Goal: Book appointment/travel/reservation

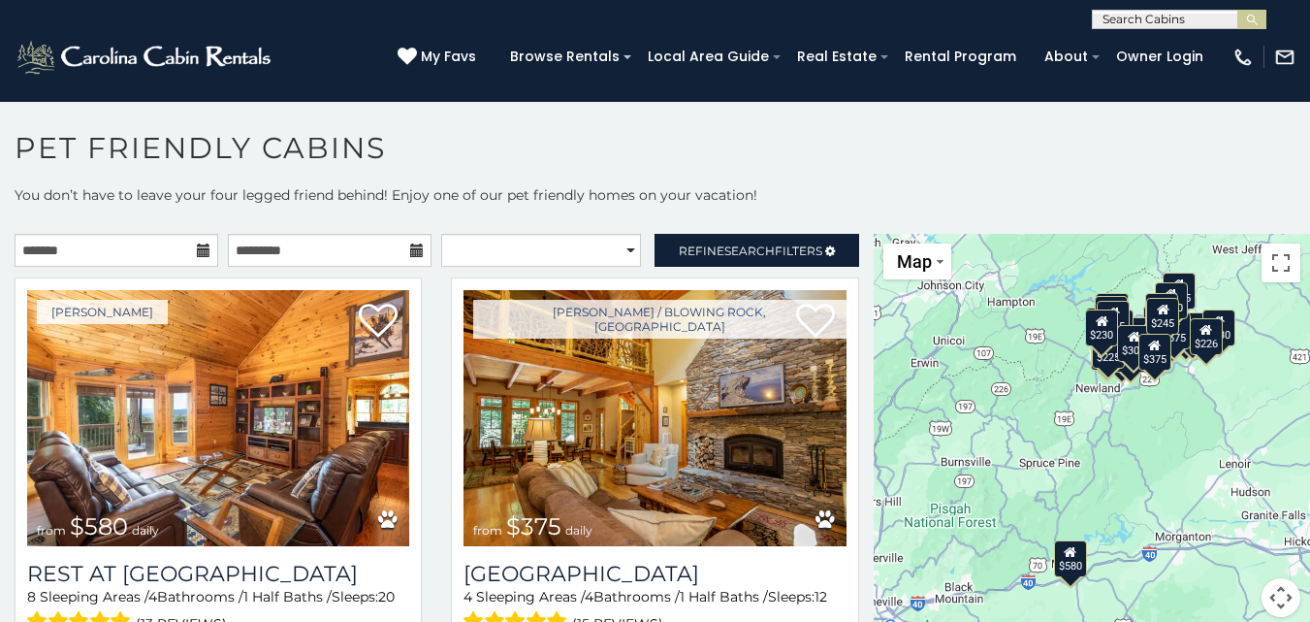
click at [202, 250] on icon at bounding box center [204, 250] width 14 height 14
click at [197, 245] on icon at bounding box center [204, 250] width 14 height 14
click at [200, 249] on icon at bounding box center [204, 250] width 14 height 14
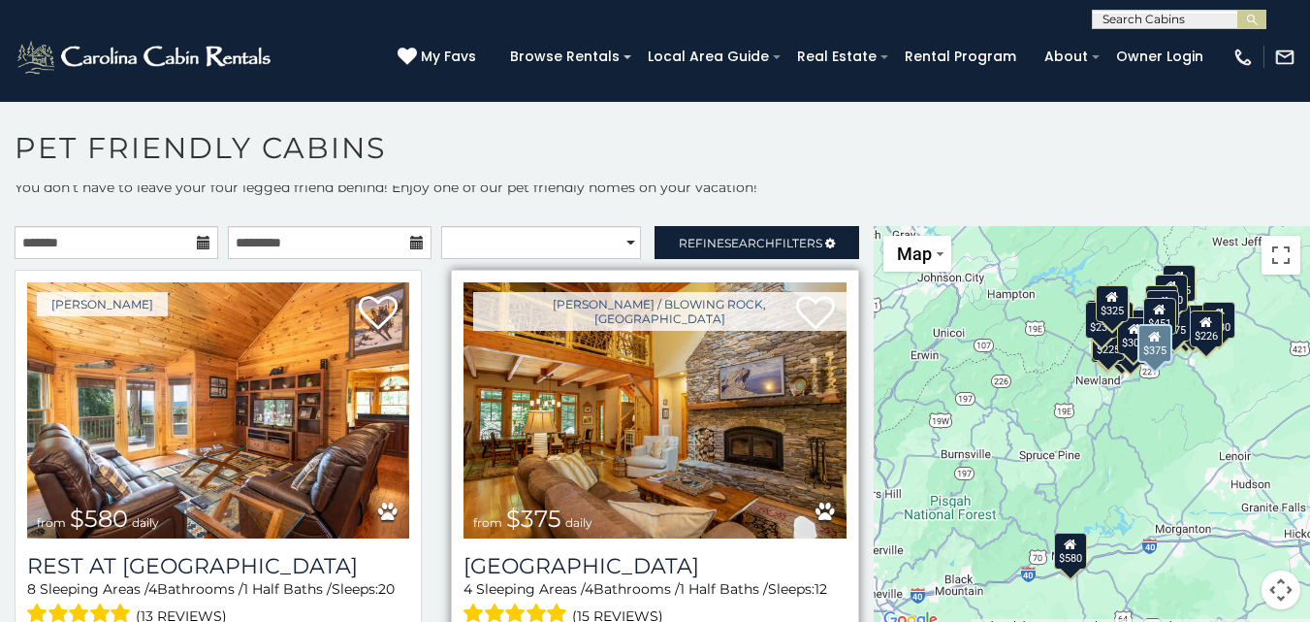
click at [629, 420] on img at bounding box center [655, 410] width 382 height 256
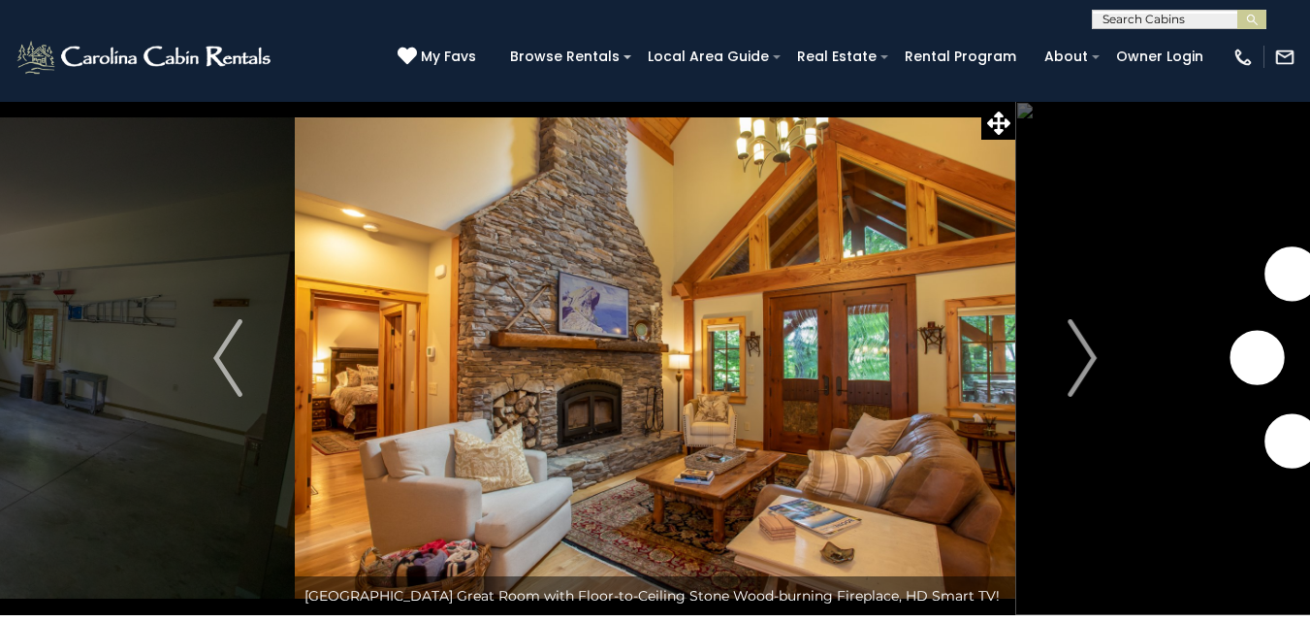
click at [1086, 353] on img "Next" at bounding box center [1082, 358] width 29 height 78
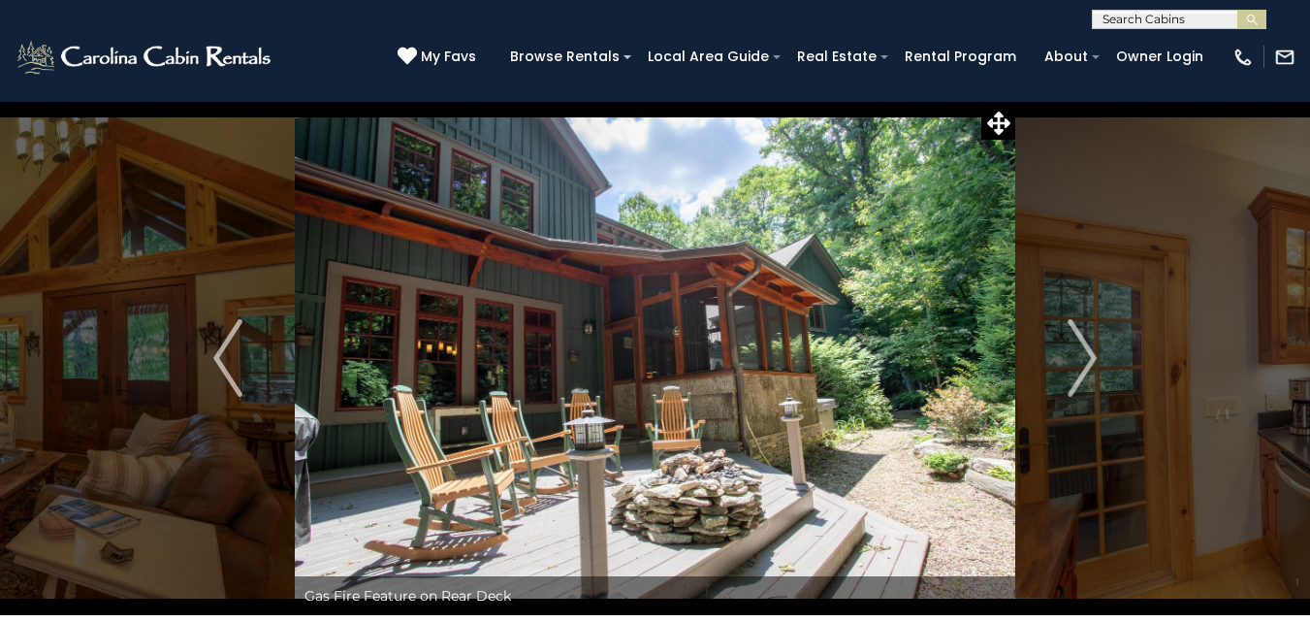
click at [1086, 353] on img "Next" at bounding box center [1082, 358] width 29 height 78
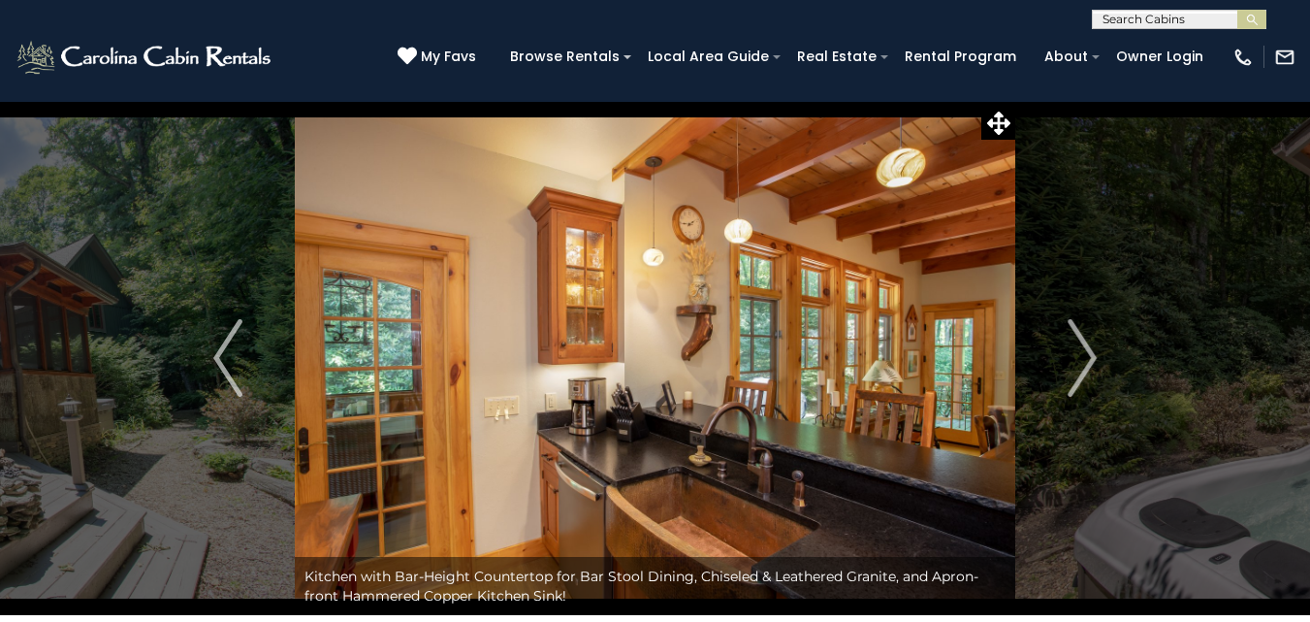
click at [1086, 353] on img "Next" at bounding box center [1082, 358] width 29 height 78
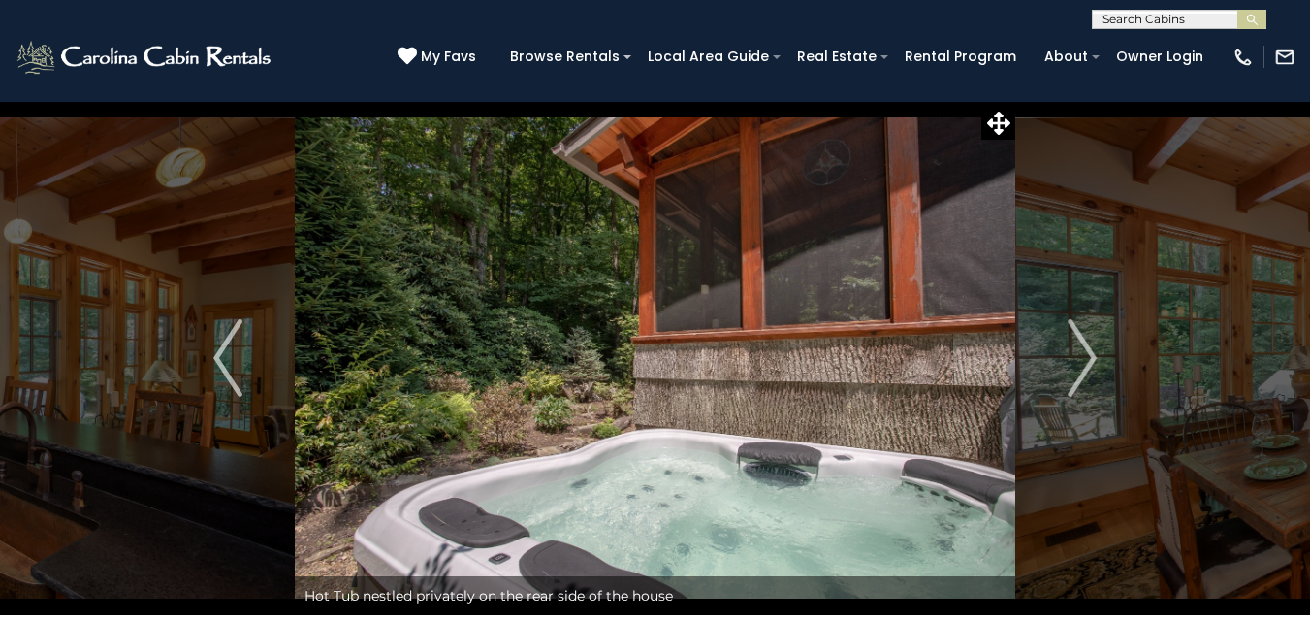
click at [1086, 353] on img "Next" at bounding box center [1082, 358] width 29 height 78
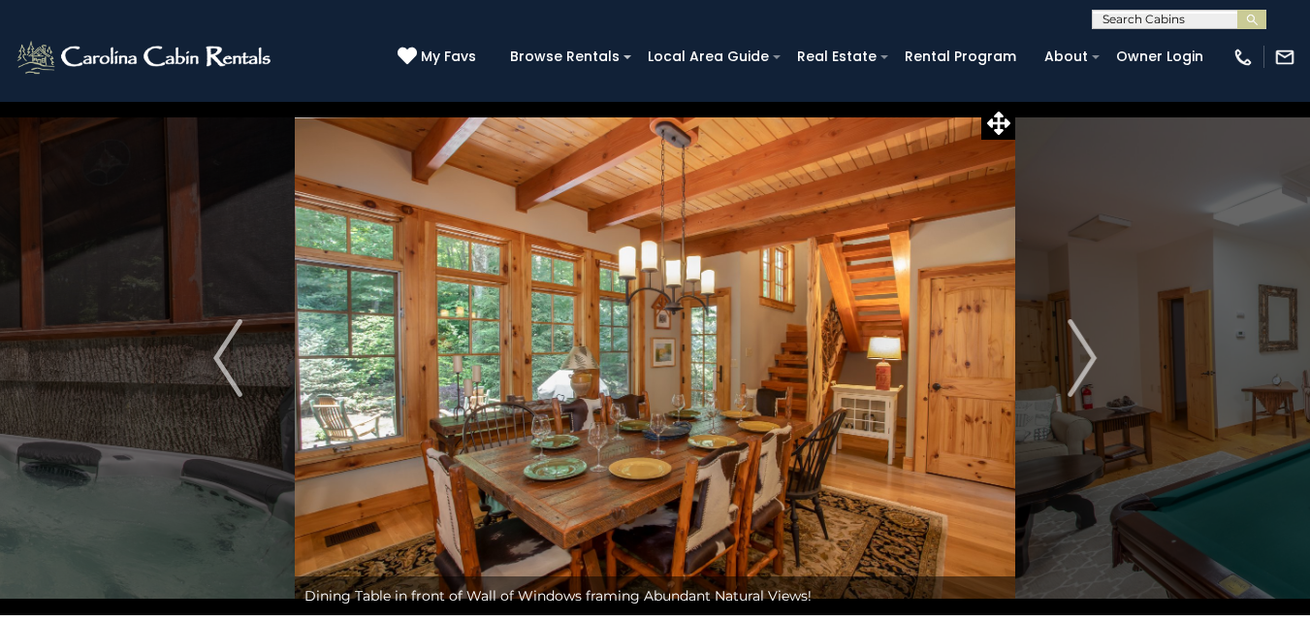
click at [1086, 353] on img "Next" at bounding box center [1082, 358] width 29 height 78
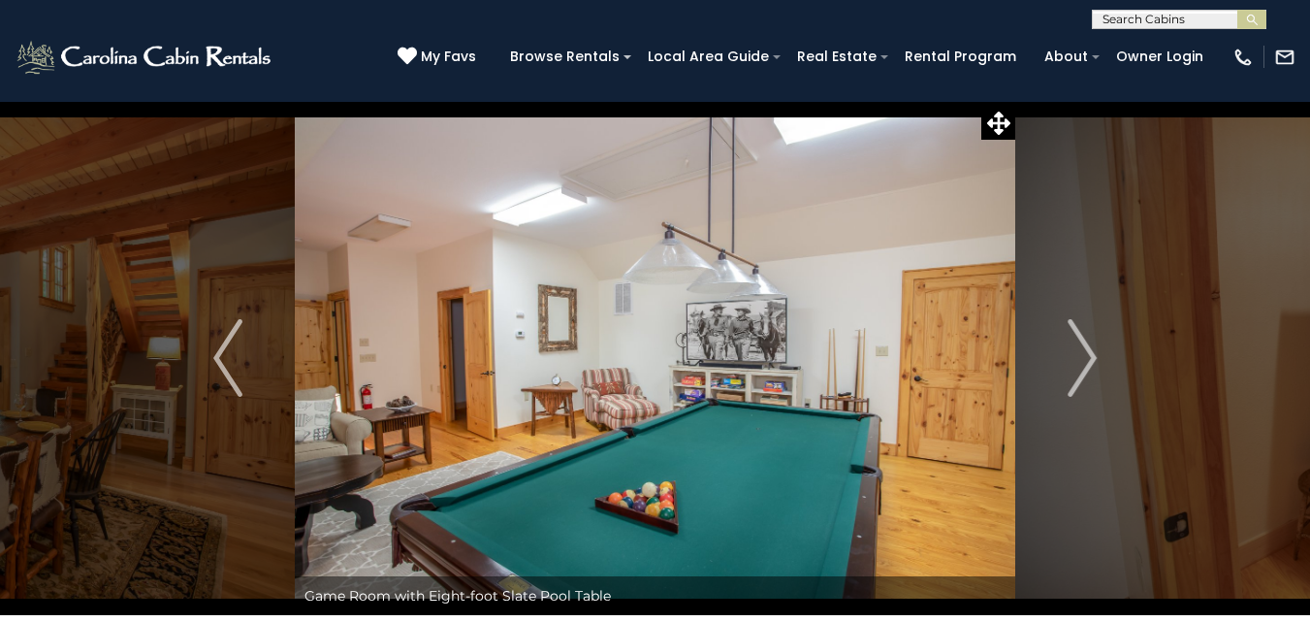
click at [1086, 353] on img "Next" at bounding box center [1082, 358] width 29 height 78
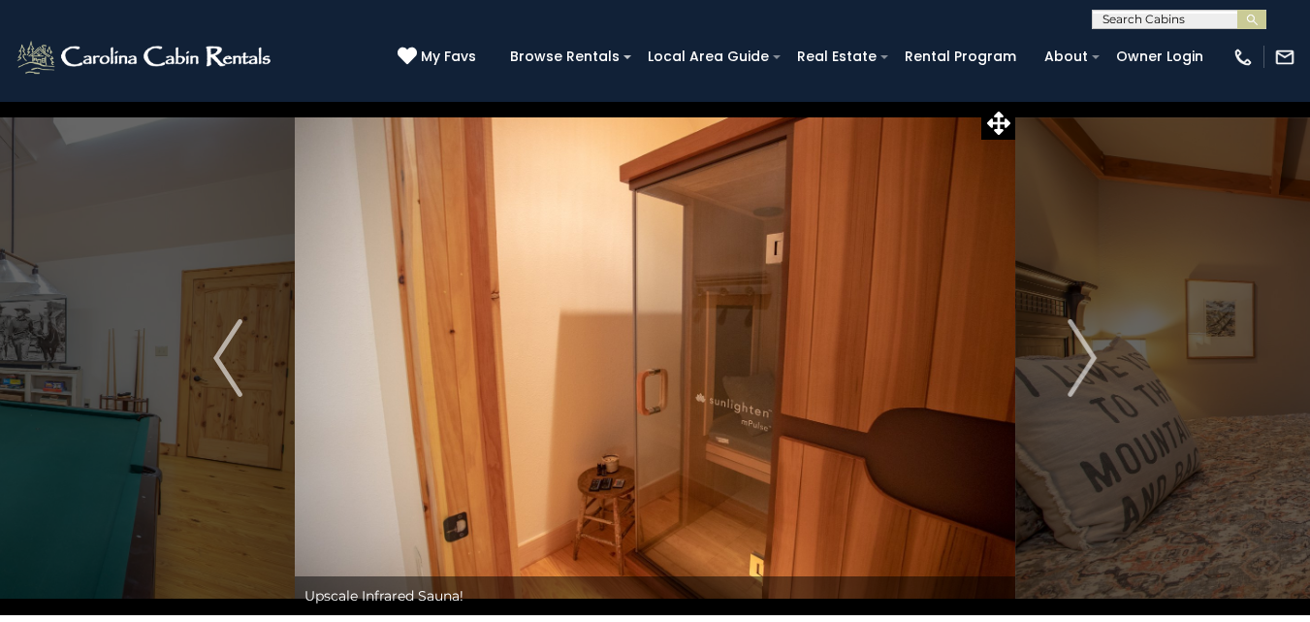
click at [1086, 353] on img "Next" at bounding box center [1082, 358] width 29 height 78
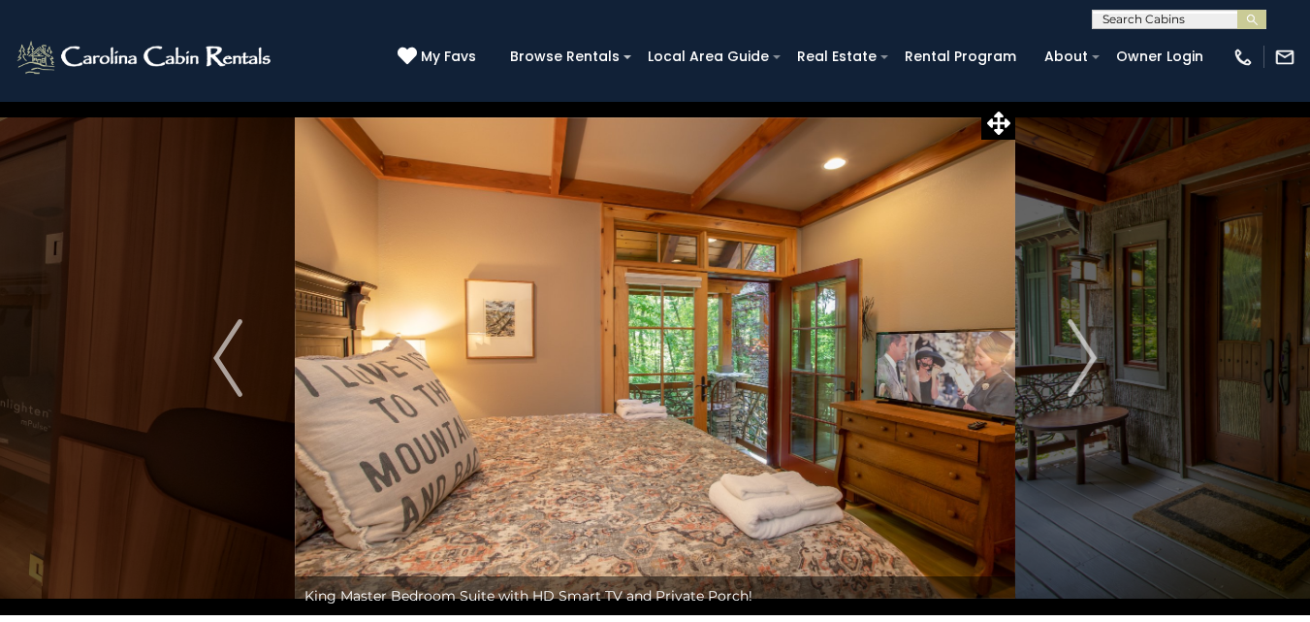
click at [1086, 353] on img "Next" at bounding box center [1082, 358] width 29 height 78
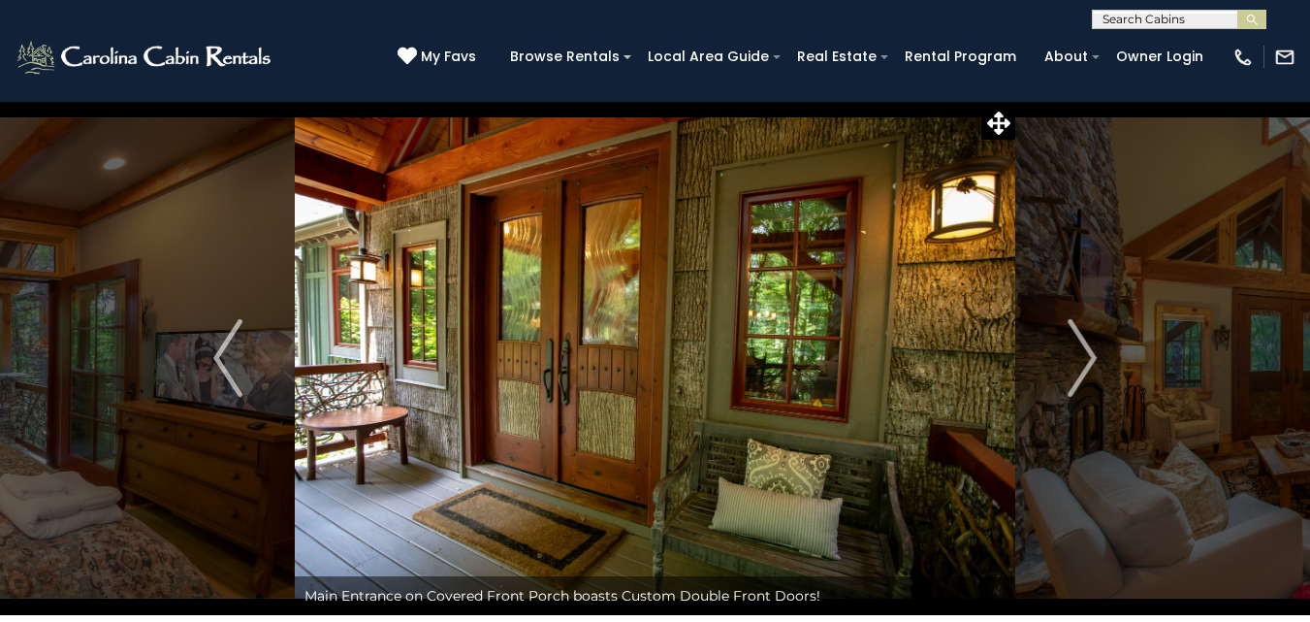
click at [1086, 353] on img "Next" at bounding box center [1082, 358] width 29 height 78
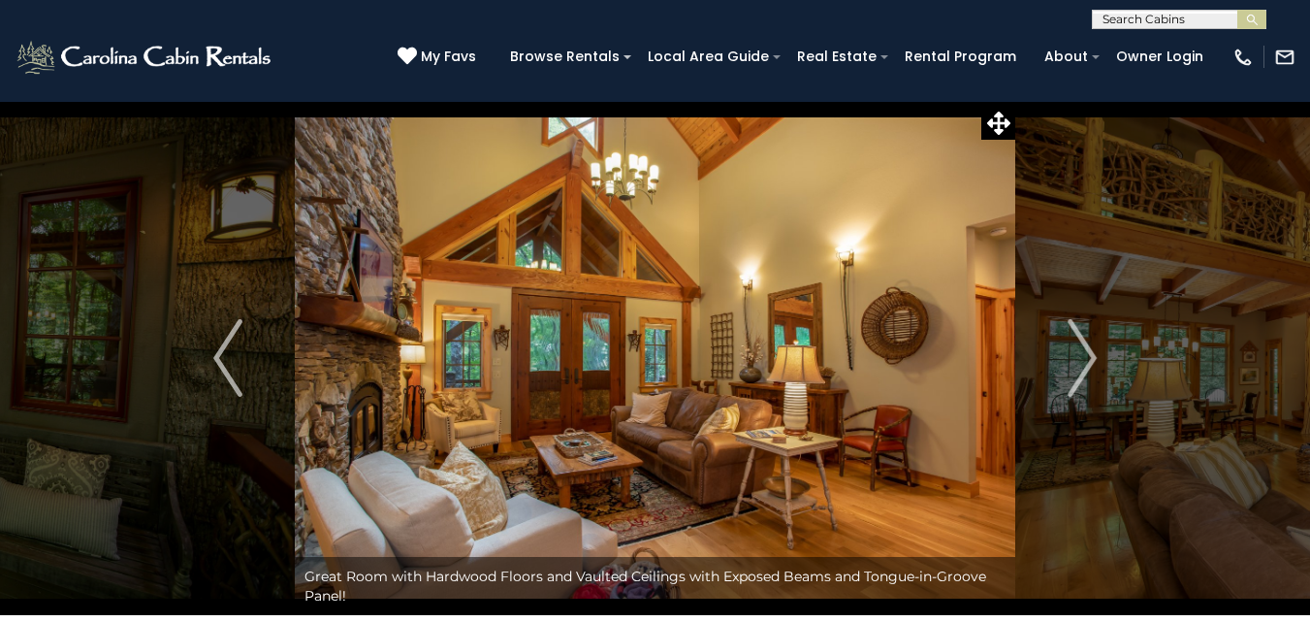
click at [1086, 353] on img "Next" at bounding box center [1082, 358] width 29 height 78
